Goal: Check status: Check status

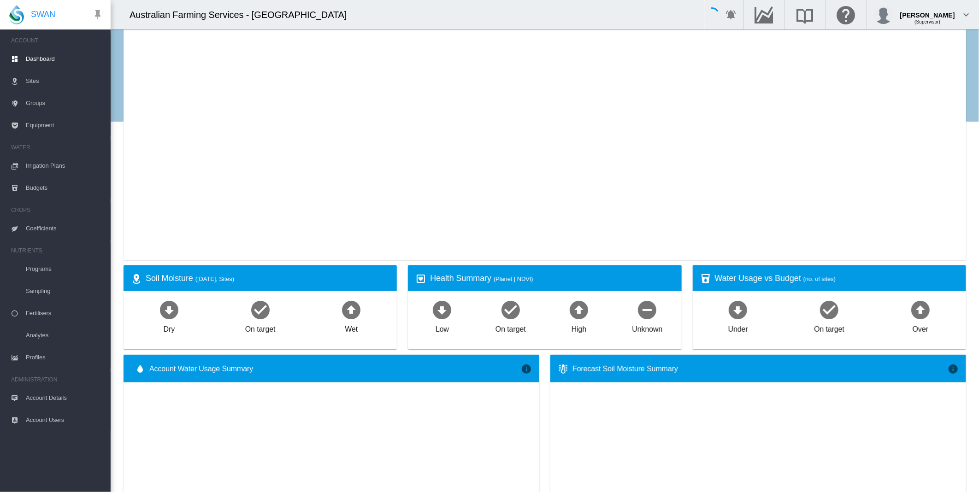
select select "**********"
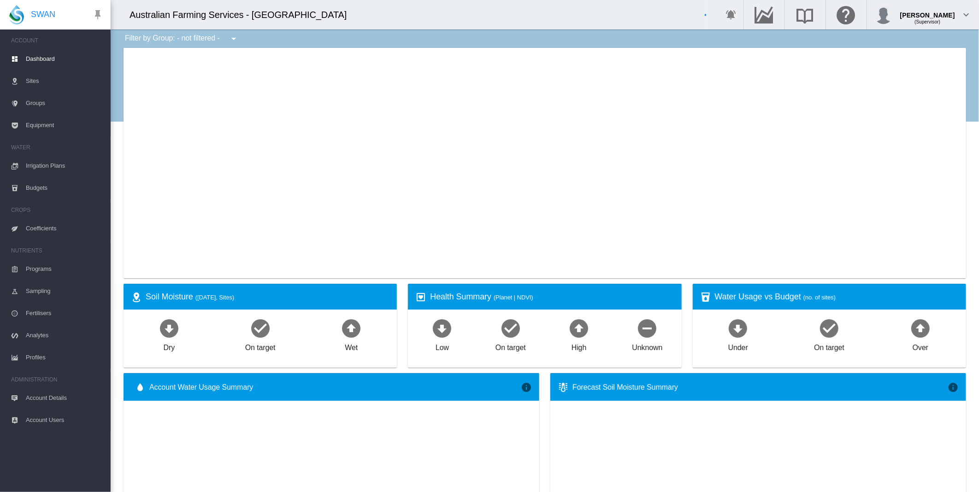
select select "**********"
type input "**********"
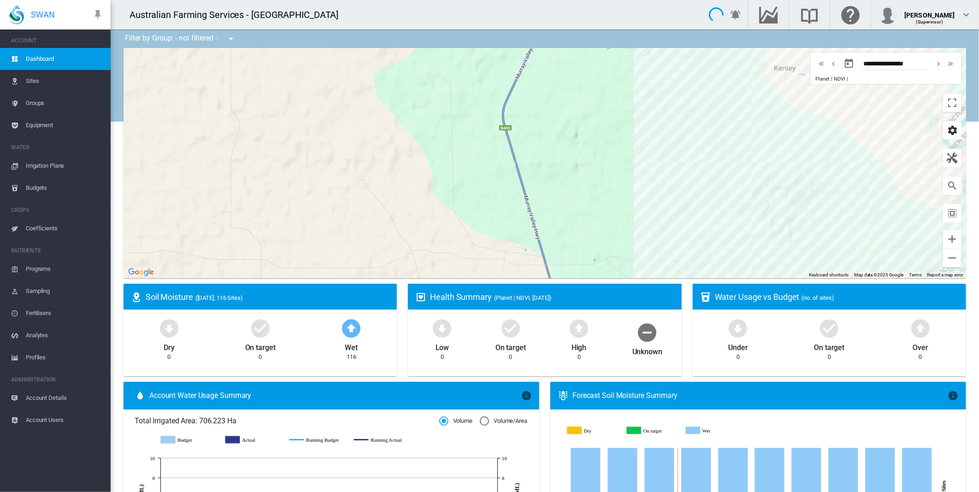
click at [946, 126] on md-icon "icon-cog" at bounding box center [951, 130] width 11 height 11
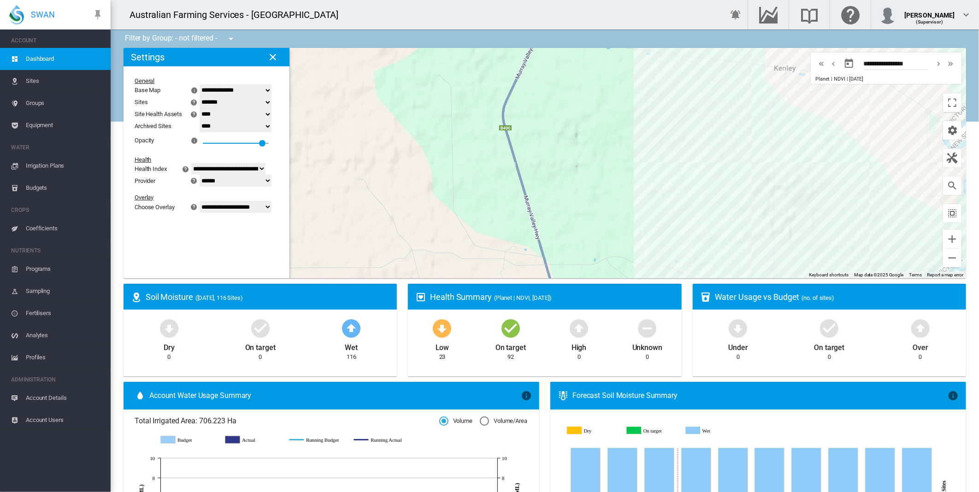
click at [268, 210] on select "**********" at bounding box center [235, 207] width 72 height 12
select select "********"
click at [205, 213] on select "**********" at bounding box center [235, 207] width 72 height 12
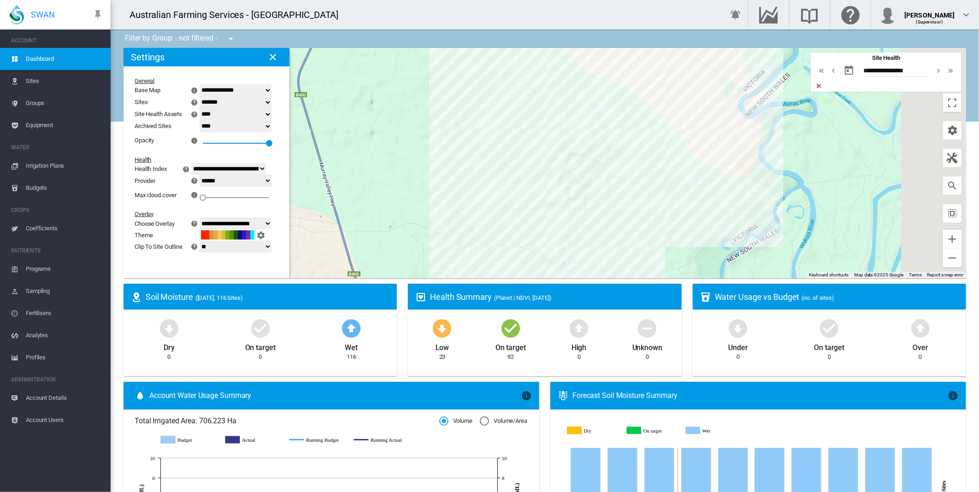
drag, startPoint x: 600, startPoint y: 189, endPoint x: 378, endPoint y: 167, distance: 222.7
click at [378, 167] on div at bounding box center [544, 163] width 842 height 230
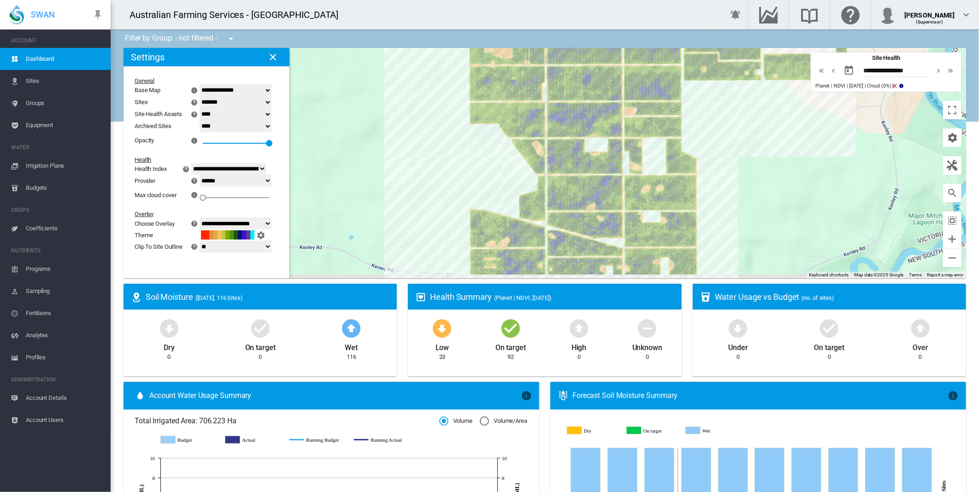
drag, startPoint x: 747, startPoint y: 176, endPoint x: 804, endPoint y: 102, distance: 93.3
click at [804, 102] on div at bounding box center [544, 163] width 842 height 230
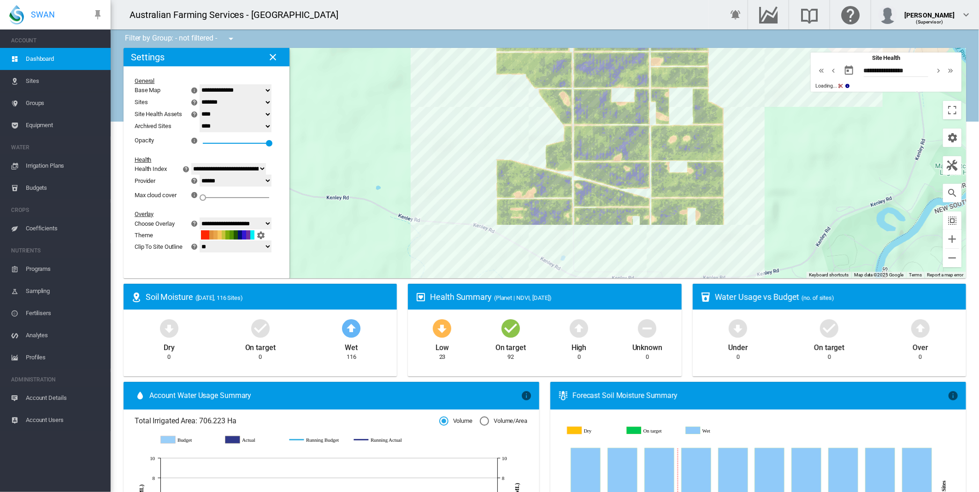
drag, startPoint x: 756, startPoint y: 196, endPoint x: 785, endPoint y: 142, distance: 61.7
click at [785, 142] on div at bounding box center [544, 163] width 842 height 230
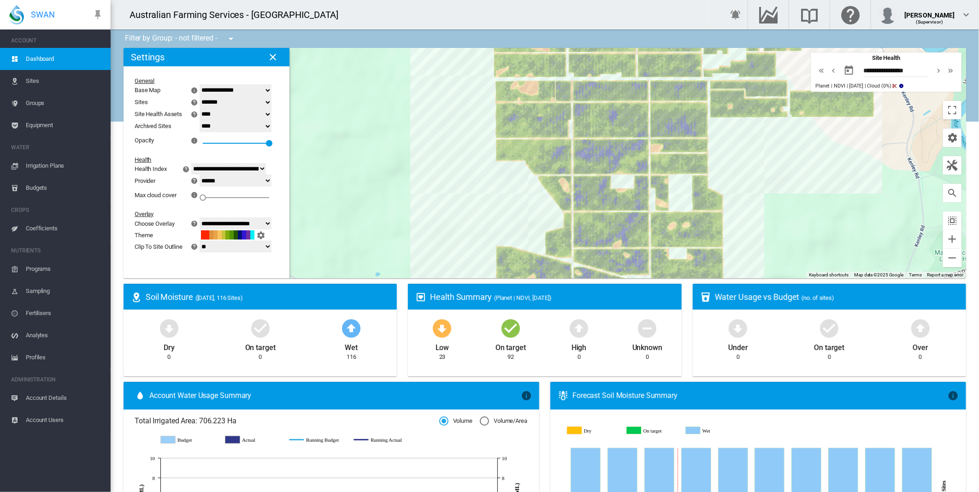
drag, startPoint x: 782, startPoint y: 160, endPoint x: 777, endPoint y: 259, distance: 98.7
click at [777, 259] on div at bounding box center [544, 163] width 842 height 230
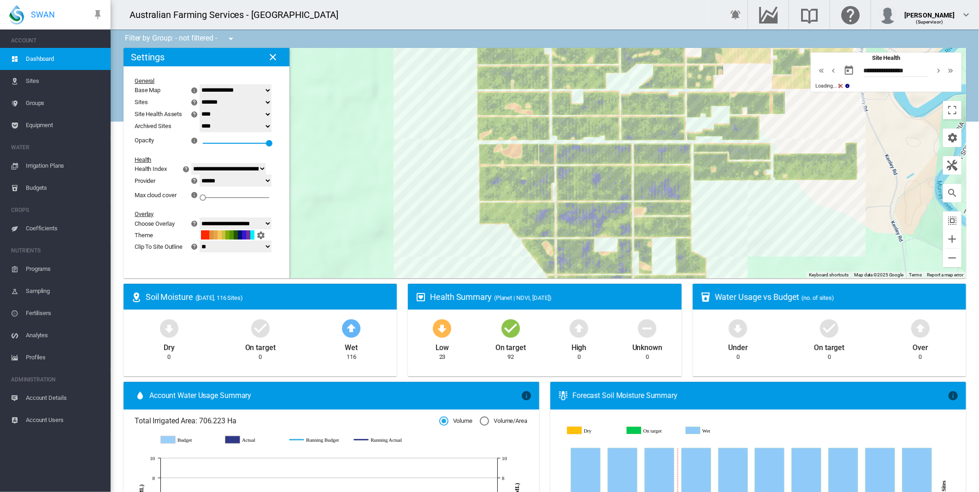
drag, startPoint x: 747, startPoint y: 180, endPoint x: 730, endPoint y: 238, distance: 60.1
click at [730, 238] on div at bounding box center [544, 163] width 842 height 230
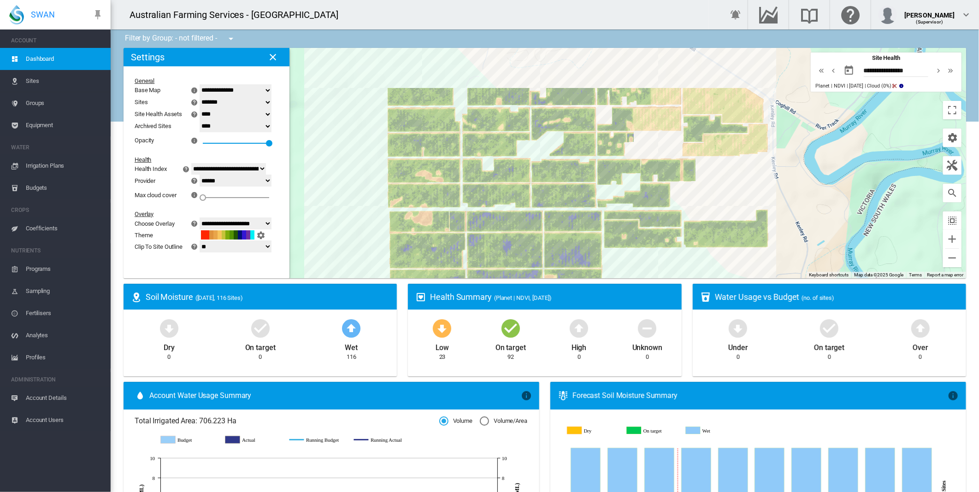
drag, startPoint x: 767, startPoint y: 211, endPoint x: 677, endPoint y: 280, distance: 112.7
click at [677, 280] on ms-widget "← Move left → Move right ↑ Move up ↓ Move down + Zoom in - Zoom out Home Jump l…" at bounding box center [544, 166] width 853 height 236
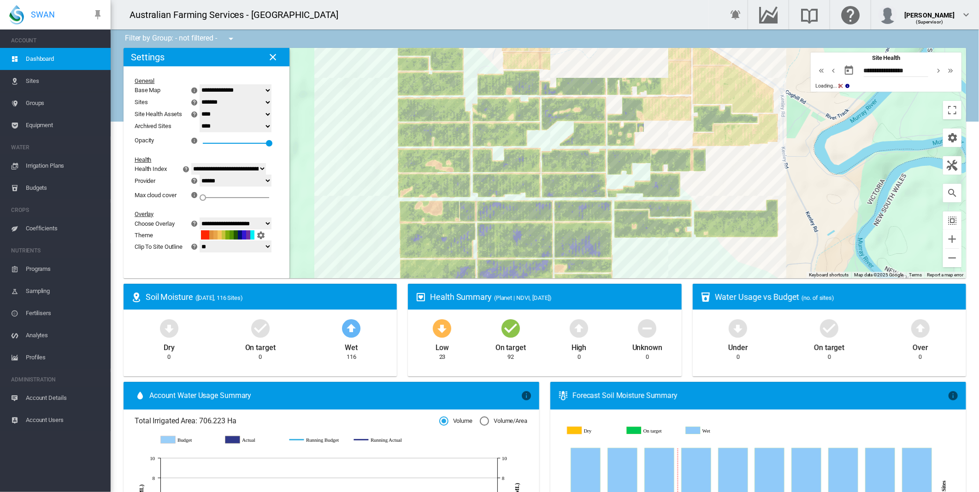
drag, startPoint x: 720, startPoint y: 182, endPoint x: 725, endPoint y: 176, distance: 7.8
click at [725, 176] on div at bounding box center [544, 163] width 842 height 230
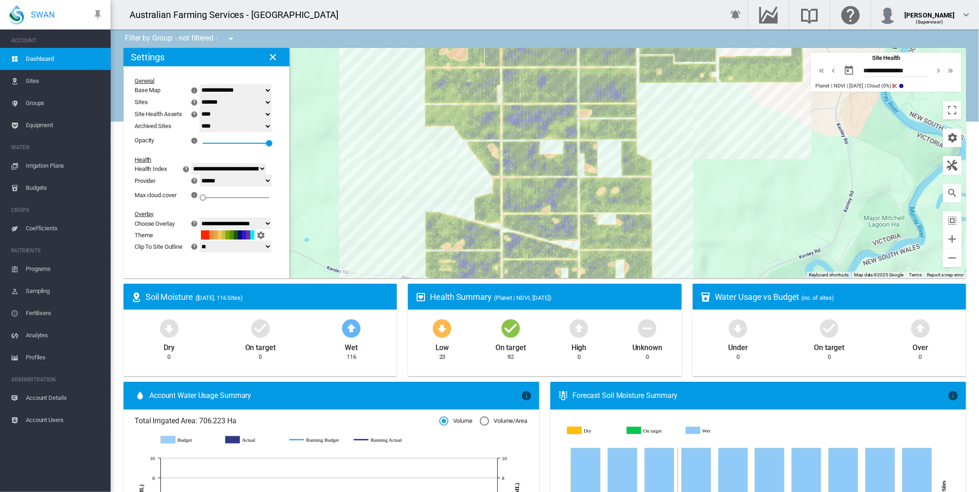
drag, startPoint x: 650, startPoint y: 182, endPoint x: 678, endPoint y: 94, distance: 91.7
click at [678, 94] on div at bounding box center [544, 163] width 842 height 230
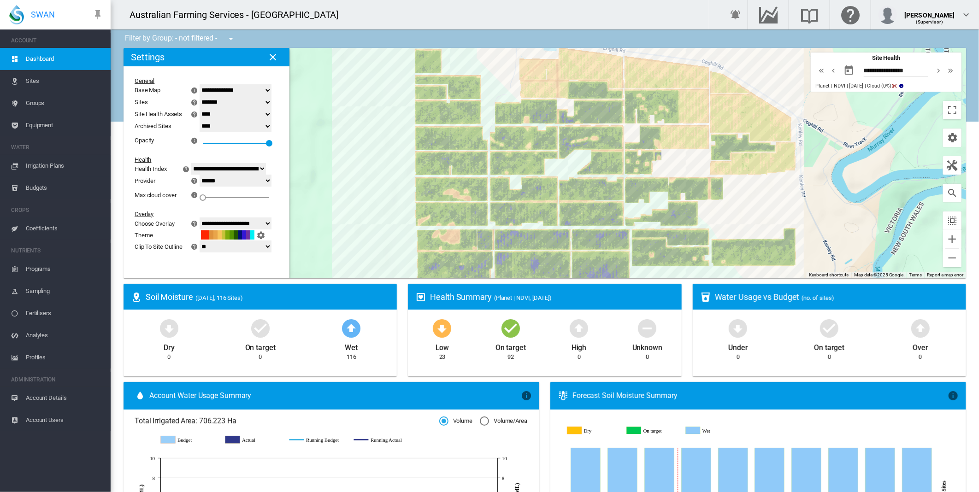
drag, startPoint x: 684, startPoint y: 114, endPoint x: 670, endPoint y: 258, distance: 144.9
click at [670, 307] on div "Filter by Group: - not filtered - - not filtered - ← Move left → Move right ↑ M…" at bounding box center [545, 471] width 868 height 885
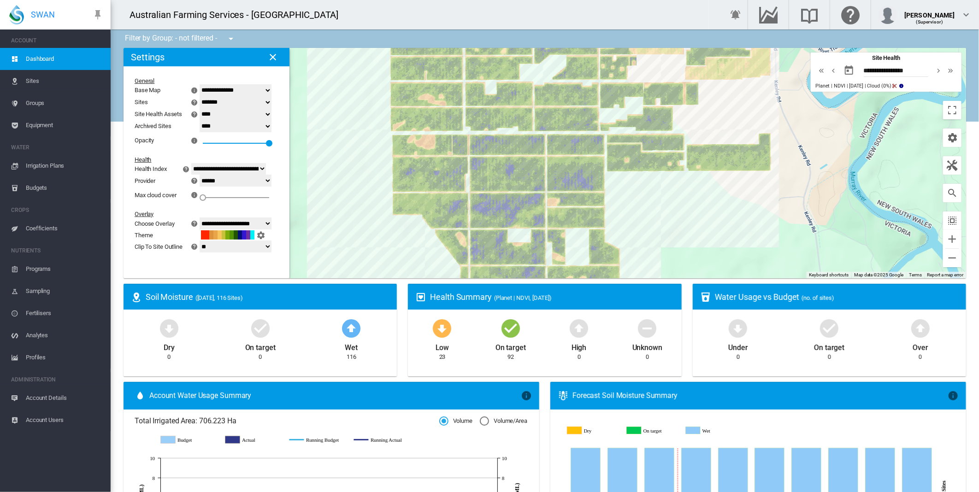
drag, startPoint x: 374, startPoint y: 205, endPoint x: 349, endPoint y: 99, distance: 109.3
click at [349, 99] on div at bounding box center [544, 163] width 842 height 230
click at [839, 70] on button "button" at bounding box center [848, 70] width 18 height 18
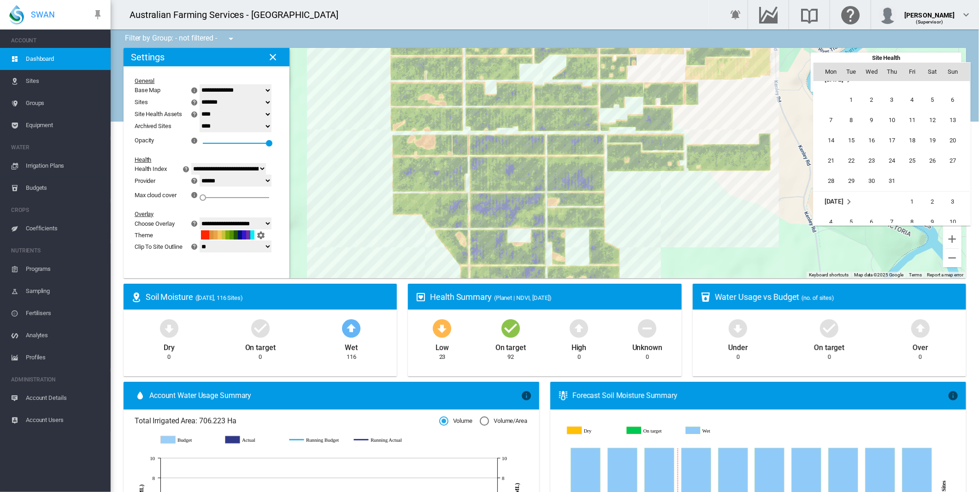
scroll to position [212428, 0]
click at [908, 111] on span "3" at bounding box center [911, 108] width 18 height 18
type input "**********"
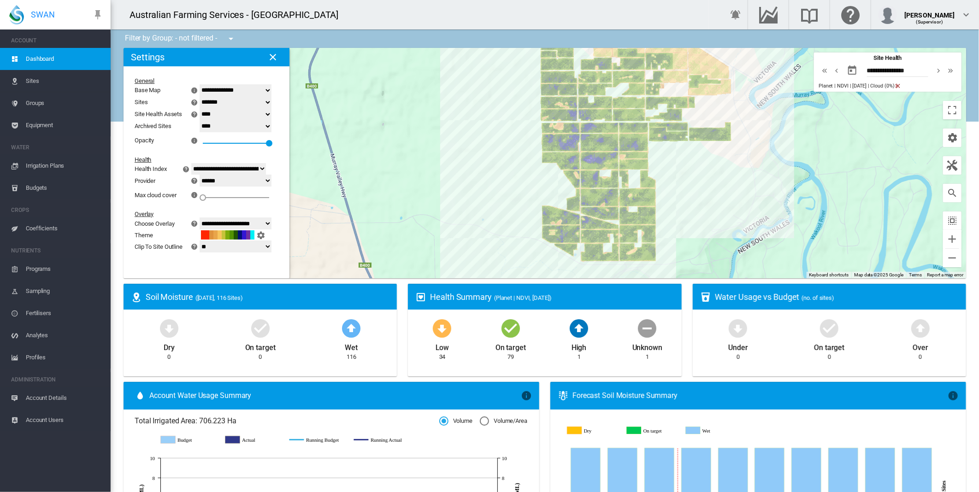
drag, startPoint x: 673, startPoint y: 197, endPoint x: 675, endPoint y: 176, distance: 20.4
click at [675, 176] on div at bounding box center [544, 163] width 842 height 230
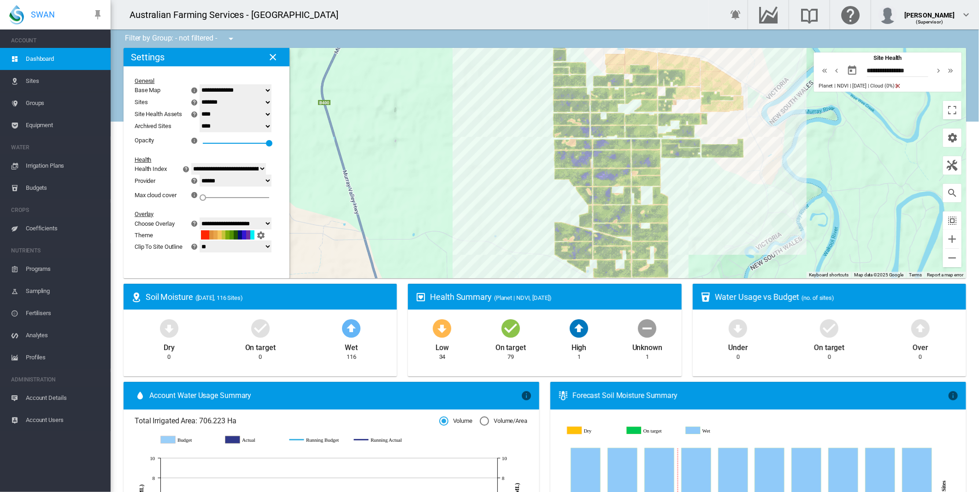
drag, startPoint x: 676, startPoint y: 190, endPoint x: 690, endPoint y: 208, distance: 22.7
click at [690, 208] on div at bounding box center [544, 163] width 842 height 230
click at [943, 117] on button "Toggle fullscreen view" at bounding box center [952, 110] width 18 height 18
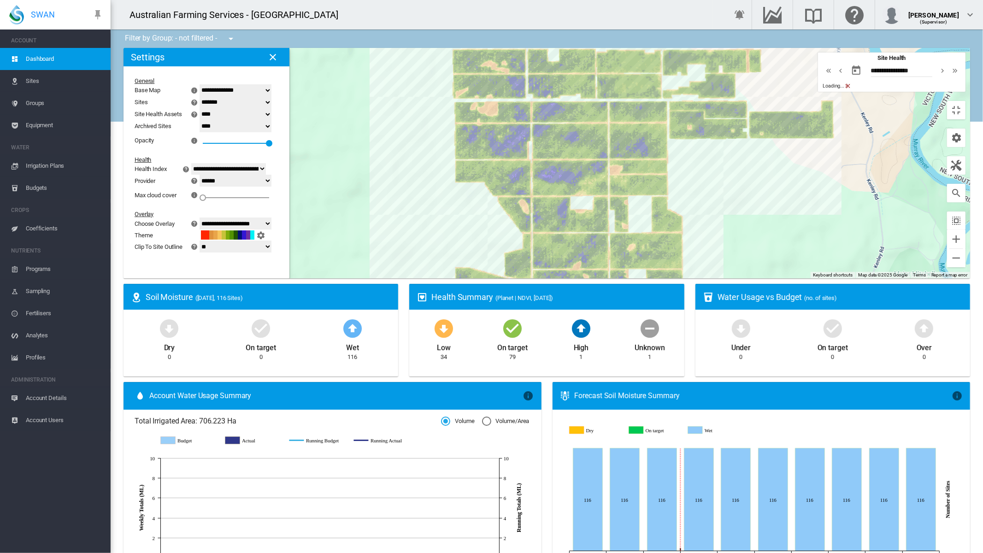
drag, startPoint x: 617, startPoint y: 268, endPoint x: 642, endPoint y: 200, distance: 72.0
click at [642, 200] on div at bounding box center [546, 163] width 846 height 230
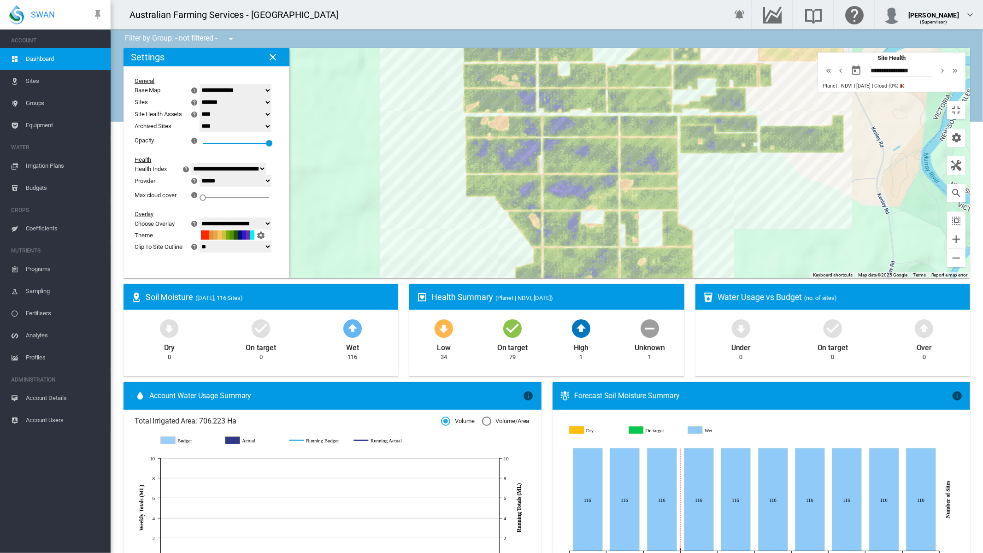
drag, startPoint x: 678, startPoint y: 265, endPoint x: 690, endPoint y: 282, distance: 20.6
click at [690, 278] on div at bounding box center [546, 163] width 846 height 230
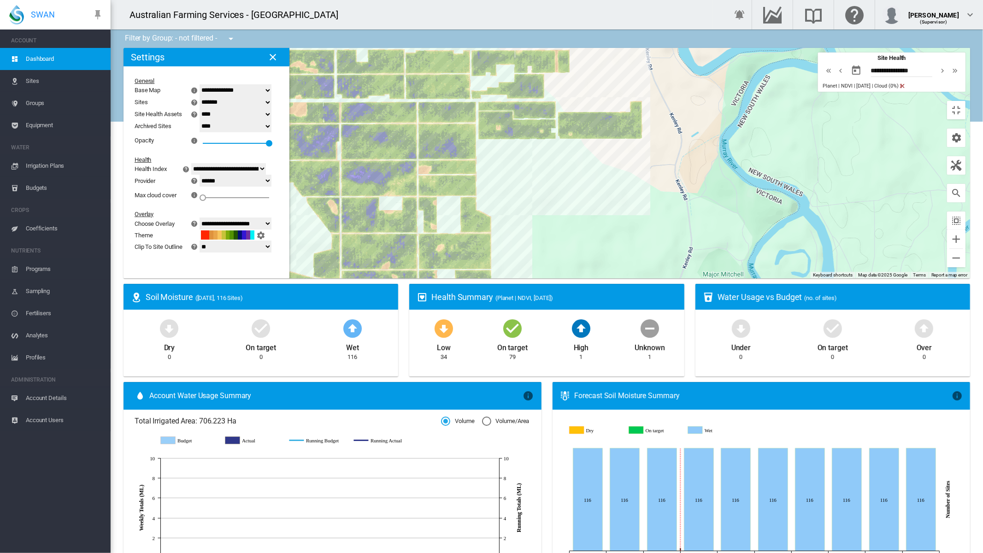
drag, startPoint x: 846, startPoint y: 155, endPoint x: 643, endPoint y: 142, distance: 203.1
click at [643, 142] on div at bounding box center [546, 163] width 846 height 230
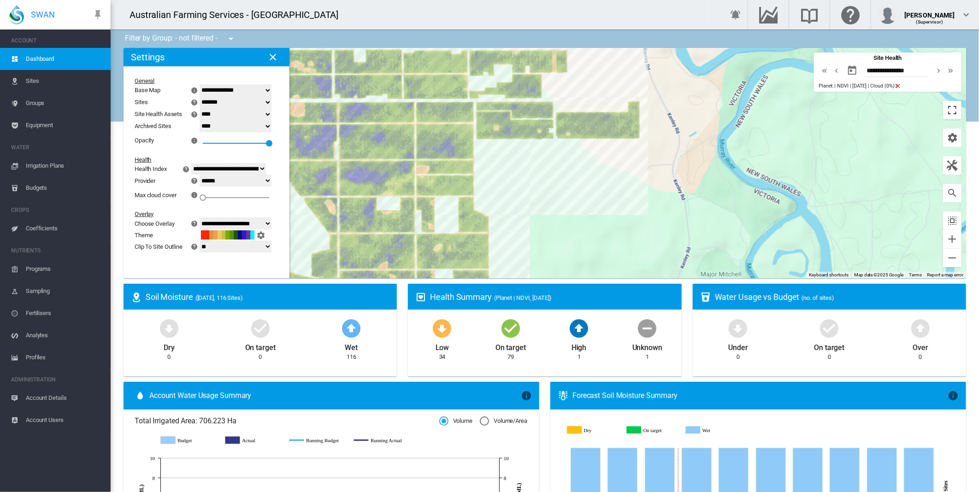
click at [943, 112] on button "Toggle fullscreen view" at bounding box center [952, 110] width 18 height 18
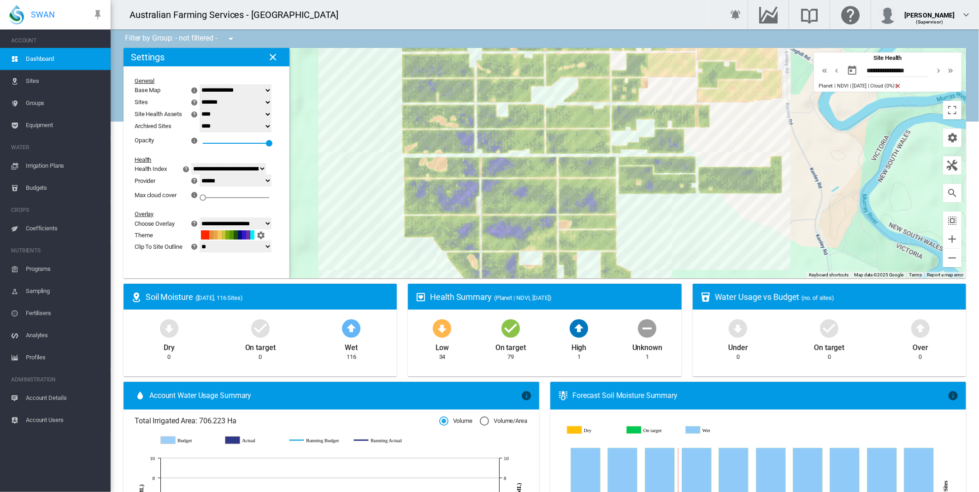
drag, startPoint x: 523, startPoint y: 174, endPoint x: 666, endPoint y: 224, distance: 150.8
click at [666, 226] on div at bounding box center [544, 163] width 842 height 230
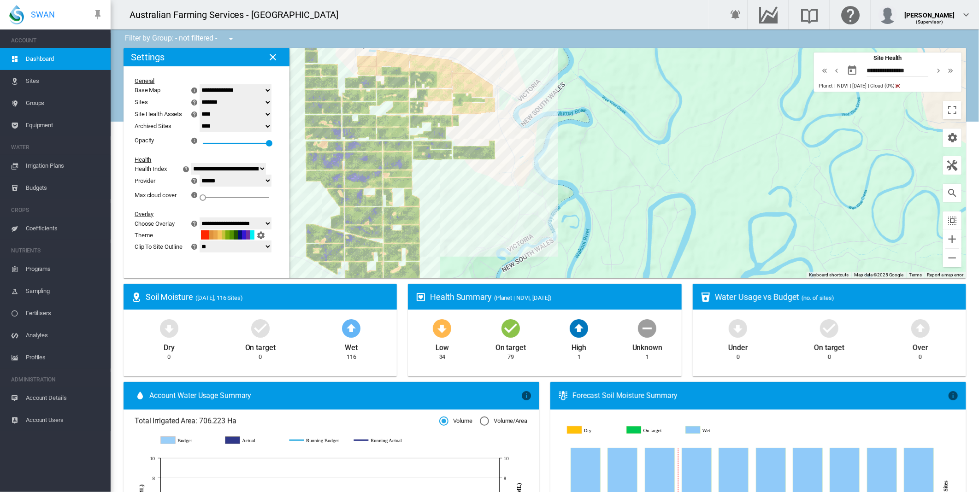
drag, startPoint x: 662, startPoint y: 223, endPoint x: 429, endPoint y: 177, distance: 237.5
click at [429, 177] on div at bounding box center [544, 163] width 842 height 230
click at [943, 110] on button "Toggle fullscreen view" at bounding box center [952, 110] width 18 height 18
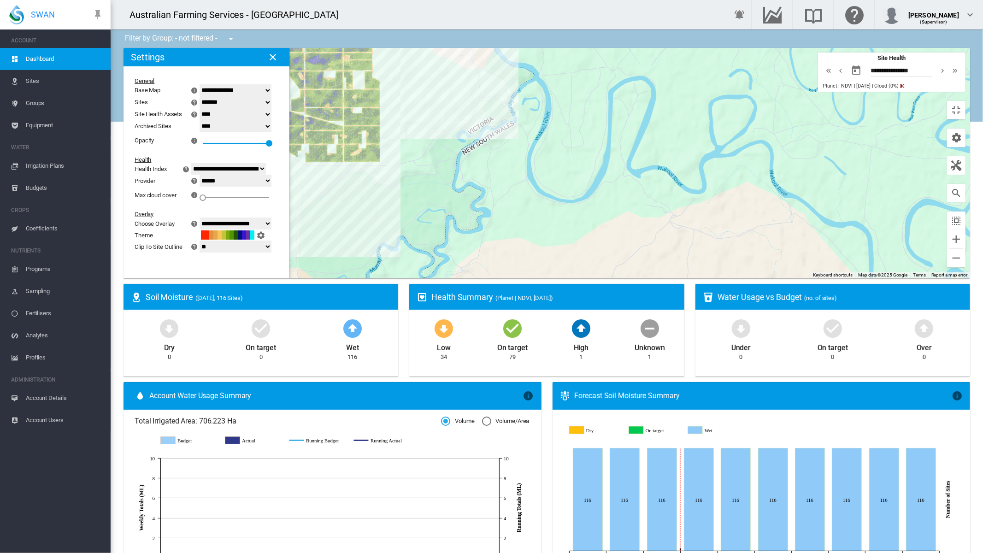
drag, startPoint x: 347, startPoint y: 118, endPoint x: 305, endPoint y: 0, distance: 125.6
click at [305, 48] on div at bounding box center [546, 163] width 846 height 230
drag, startPoint x: 969, startPoint y: 65, endPoint x: 922, endPoint y: 27, distance: 60.9
click at [965, 101] on button "Toggle fullscreen view" at bounding box center [956, 110] width 18 height 18
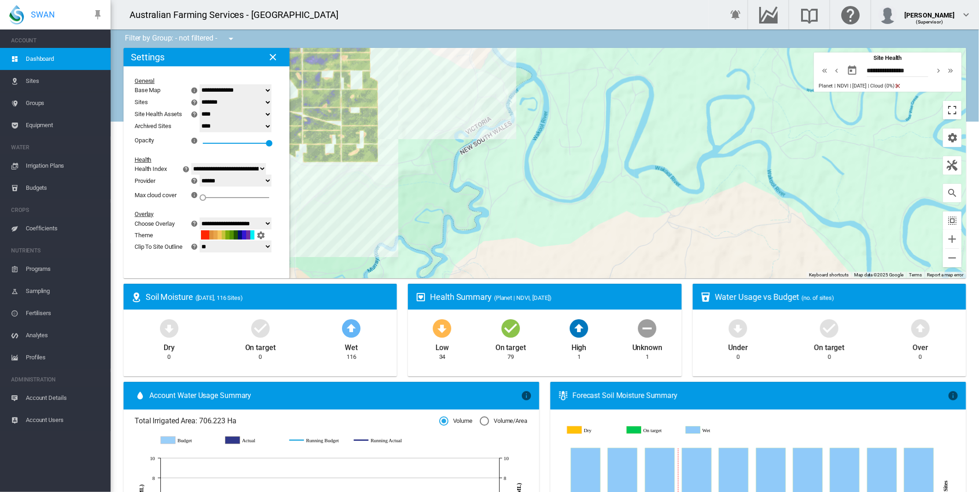
click at [943, 109] on button "Toggle fullscreen view" at bounding box center [952, 110] width 18 height 18
